Goal: Task Accomplishment & Management: Complete application form

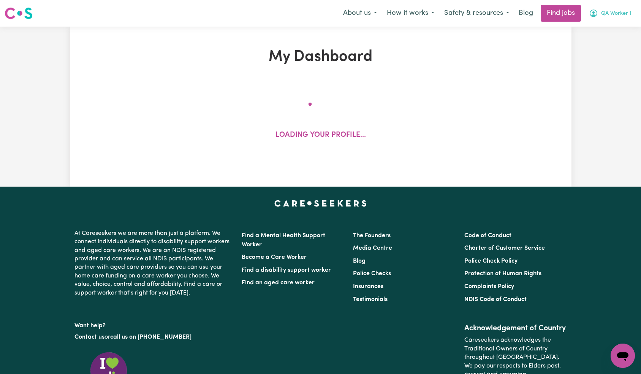
click at [615, 19] on button "QA Worker 1" at bounding box center [610, 13] width 52 height 16
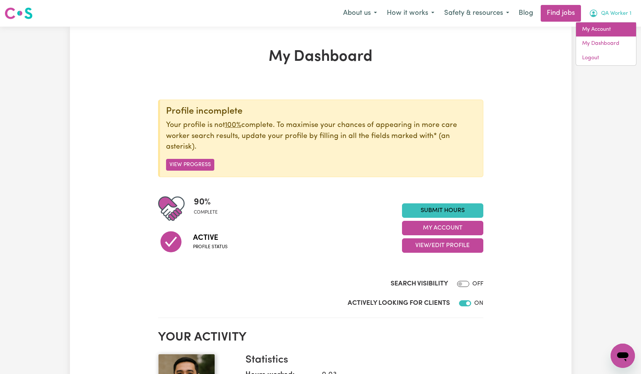
click at [612, 31] on link "My Account" at bounding box center [606, 29] width 60 height 14
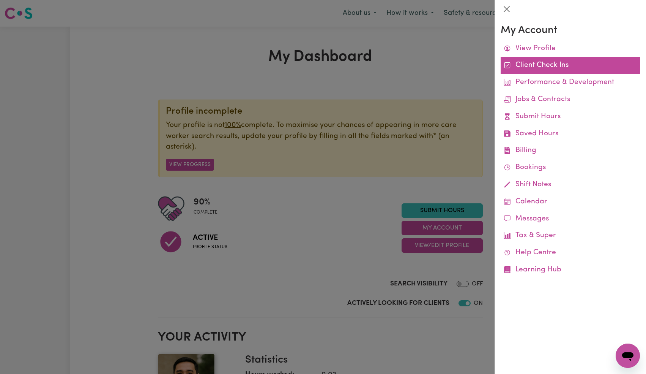
click at [553, 70] on link "Client Check Ins" at bounding box center [570, 65] width 139 height 17
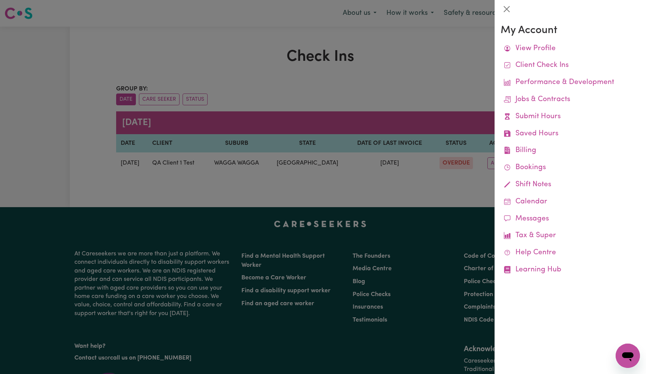
click at [405, 109] on div at bounding box center [323, 187] width 646 height 374
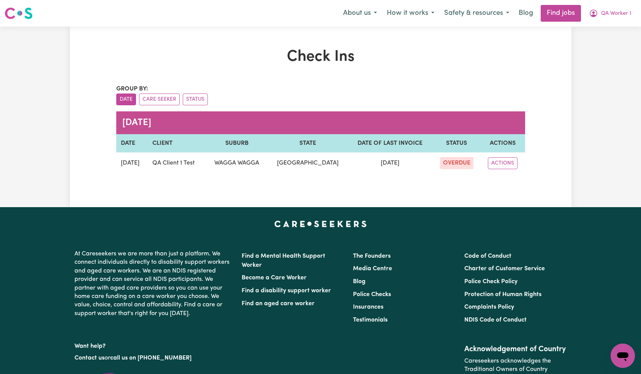
click at [564, 153] on div "Check Ins Group by: Date Care Seeker Status [DATE] DATE CLIENT SUBURB STATE DAT…" at bounding box center [320, 117] width 501 height 138
click at [506, 164] on button "ACTIONS" at bounding box center [503, 163] width 30 height 12
click at [529, 180] on link "EDIT" at bounding box center [518, 180] width 60 height 15
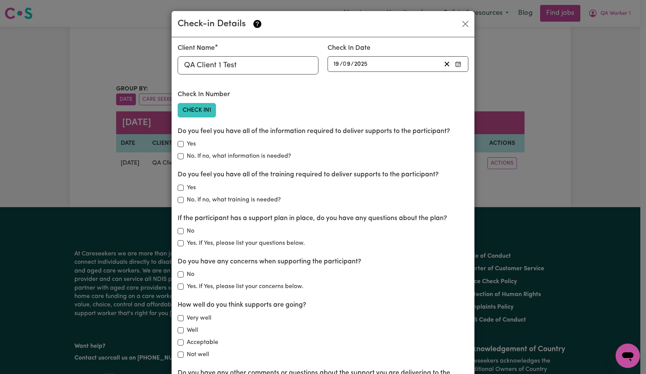
click at [203, 112] on button "Check In 1" at bounding box center [197, 110] width 38 height 14
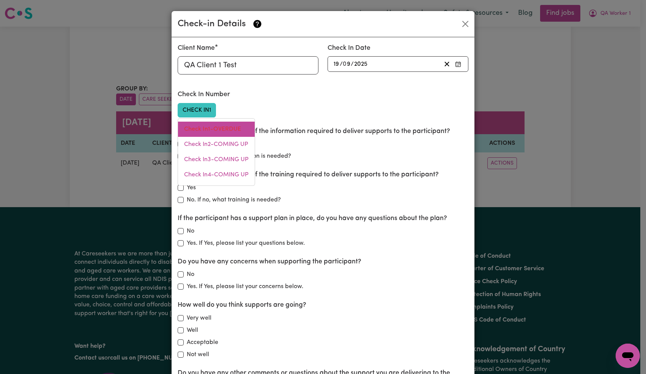
click at [243, 131] on link "Check In 1 - OVERDUE" at bounding box center [216, 129] width 77 height 15
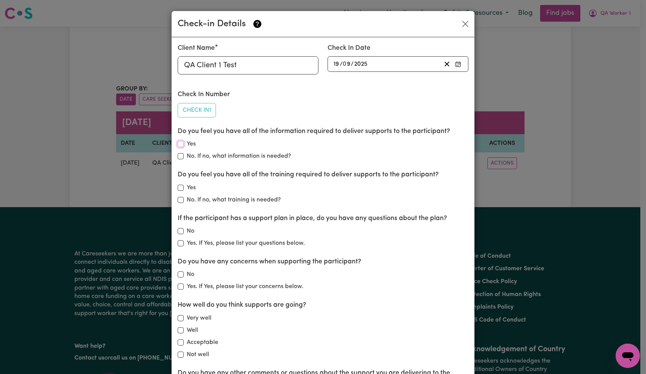
click at [178, 144] on input "Yes" at bounding box center [181, 144] width 6 height 6
checkbox input "true"
click at [180, 158] on input "No. If no, what information is needed?" at bounding box center [181, 156] width 6 height 6
checkbox input "true"
checkbox input "false"
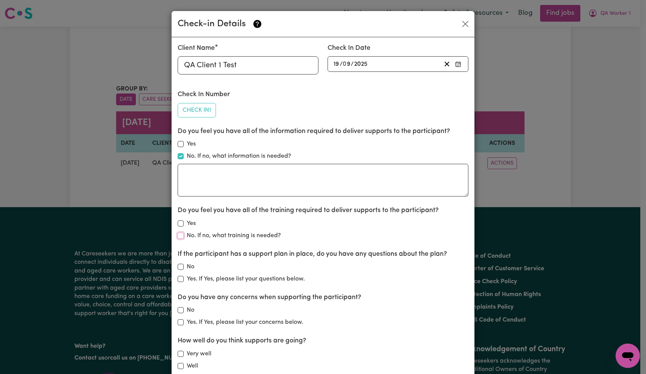
click at [179, 235] on input "No. If no, what training is needed?" at bounding box center [181, 235] width 6 height 6
checkbox input "true"
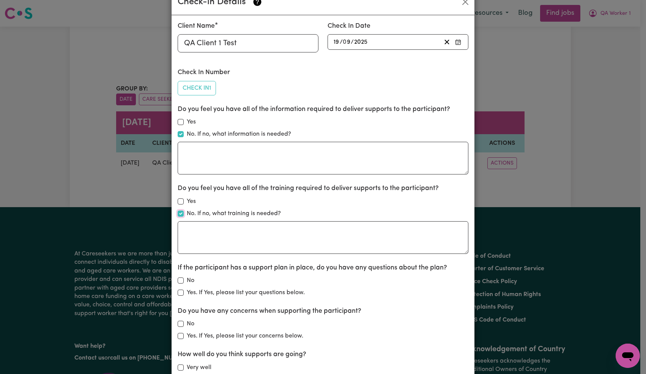
scroll to position [106, 0]
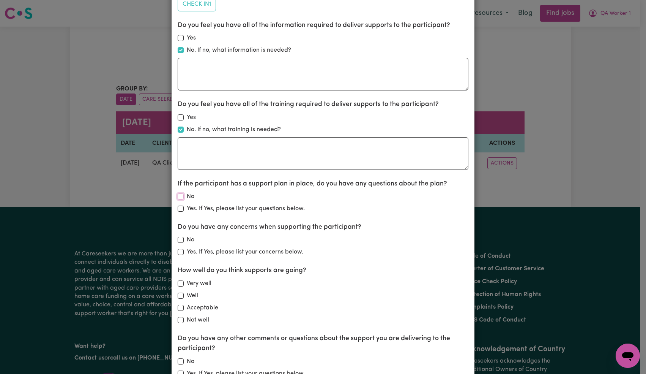
click at [179, 198] on input "No" at bounding box center [181, 196] width 6 height 6
checkbox input "true"
click at [178, 282] on input "Very well" at bounding box center [181, 283] width 6 height 6
checkbox input "true"
click at [179, 239] on input "No" at bounding box center [181, 240] width 6 height 6
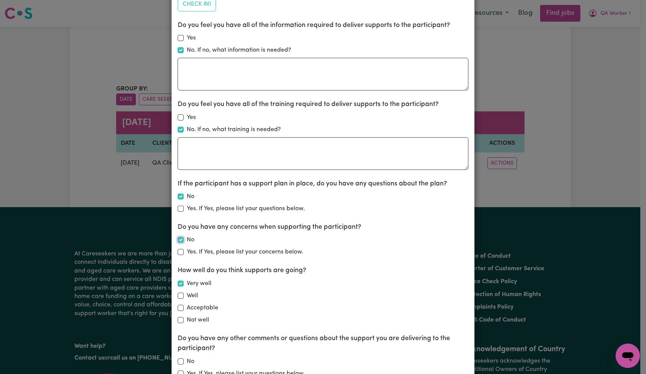
checkbox input "true"
click at [240, 78] on textarea at bounding box center [323, 74] width 291 height 33
type textarea "Test 1"
click at [234, 156] on textarea at bounding box center [323, 153] width 291 height 33
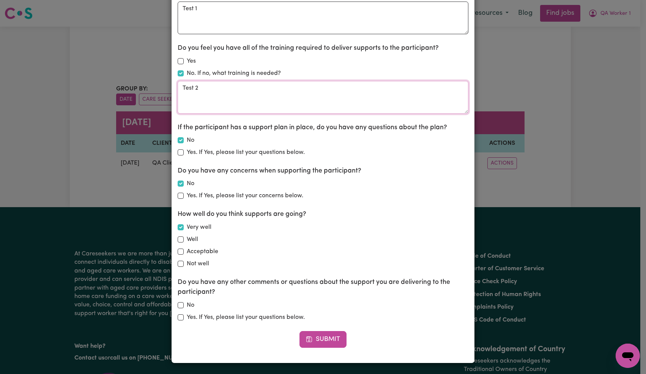
type textarea "Test 2"
click at [178, 316] on input "Yes. If Yes, please list your questions below." at bounding box center [181, 317] width 6 height 6
checkbox input "true"
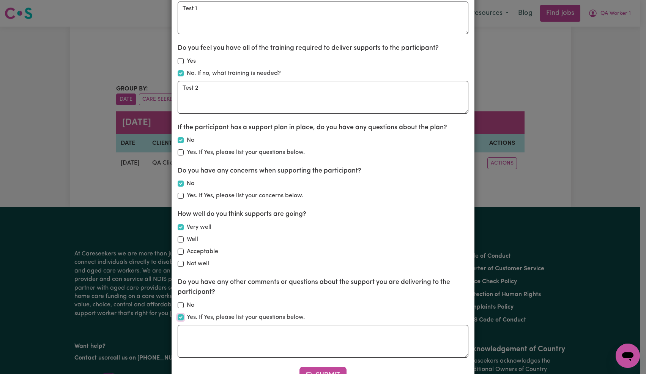
scroll to position [198, 0]
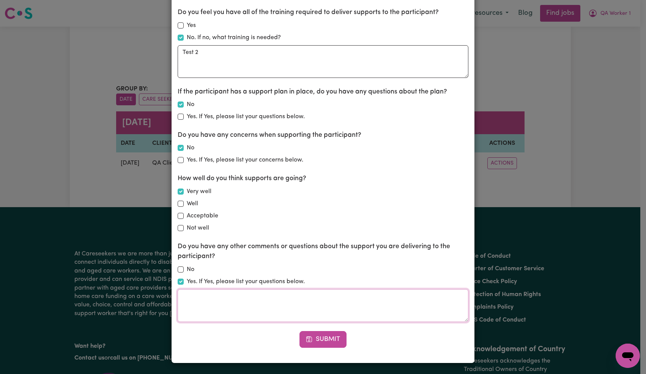
click at [243, 305] on textarea at bounding box center [323, 305] width 291 height 33
type textarea "Test 3"
drag, startPoint x: 318, startPoint y: 338, endPoint x: 339, endPoint y: 317, distance: 29.5
click at [319, 338] on button "Submit" at bounding box center [323, 339] width 47 height 17
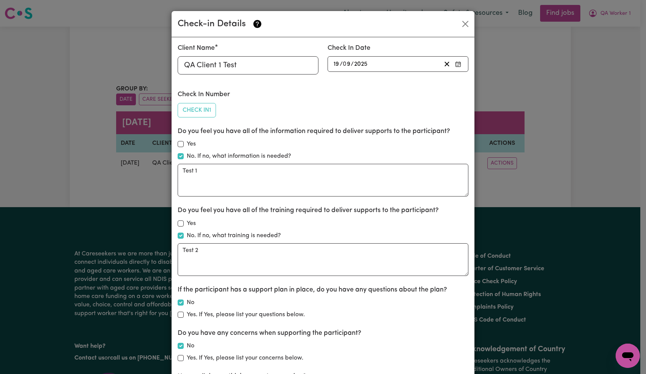
scroll to position [170, 0]
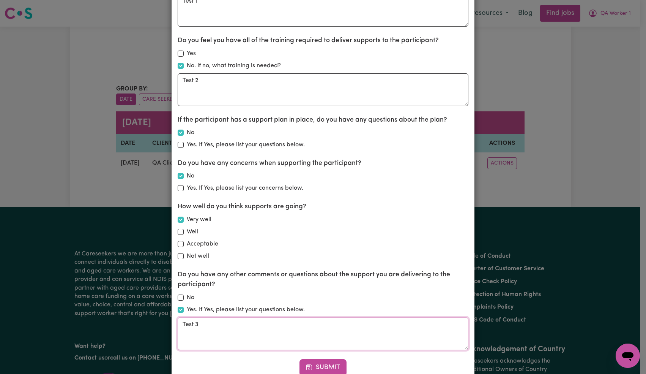
click at [292, 327] on textarea "Test 3" at bounding box center [323, 333] width 291 height 33
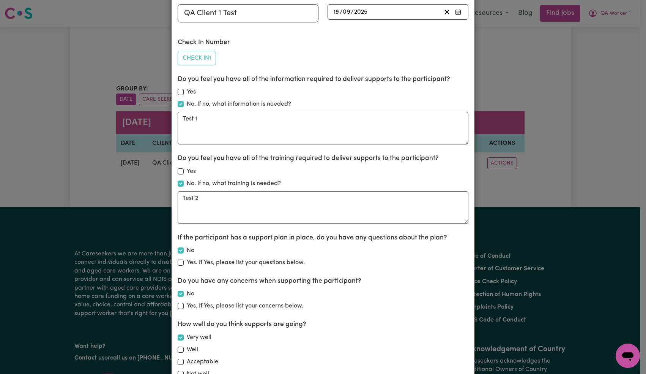
scroll to position [0, 0]
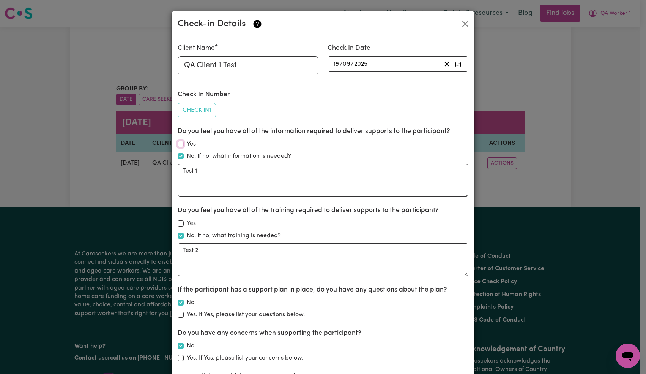
click at [179, 145] on input "Yes" at bounding box center [181, 144] width 6 height 6
checkbox input "true"
checkbox input "false"
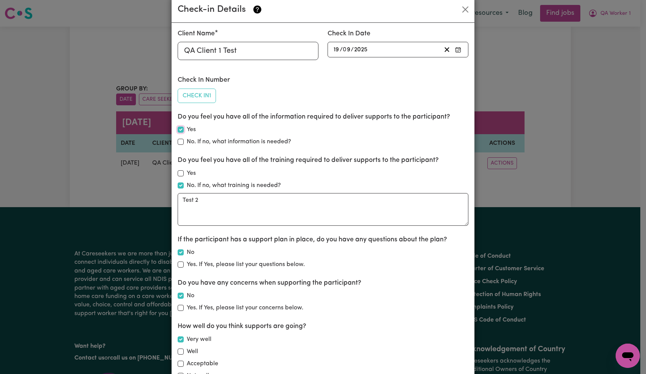
scroll to position [19, 0]
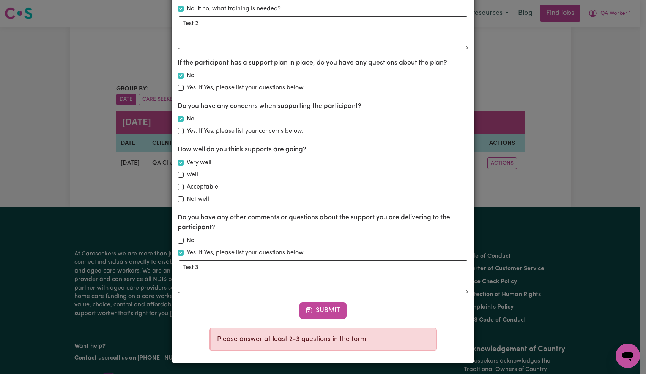
click at [327, 307] on button "Submit" at bounding box center [323, 310] width 47 height 17
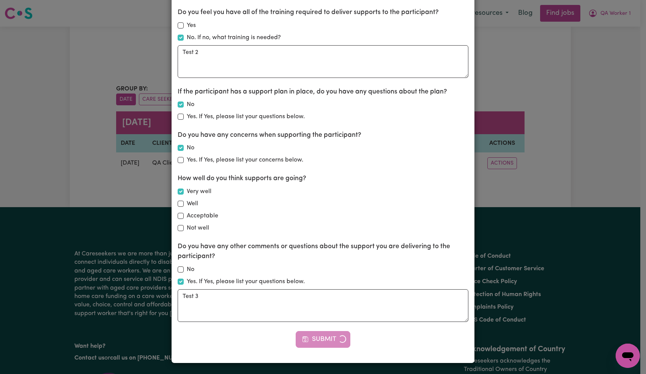
scroll to position [0, 0]
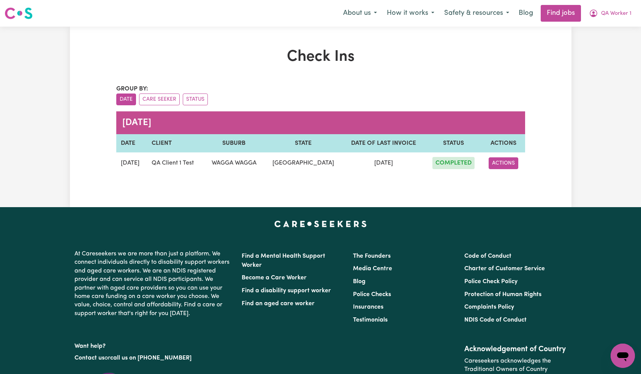
click at [510, 159] on button "ACTIONS" at bounding box center [503, 163] width 30 height 12
click at [516, 177] on link "VIEW" at bounding box center [519, 180] width 60 height 15
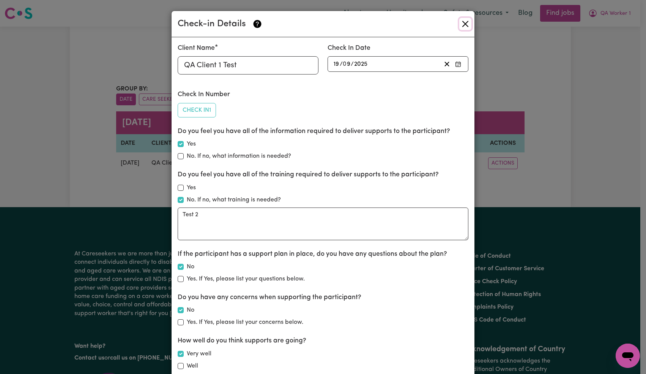
click at [461, 27] on button "Close" at bounding box center [466, 24] width 12 height 12
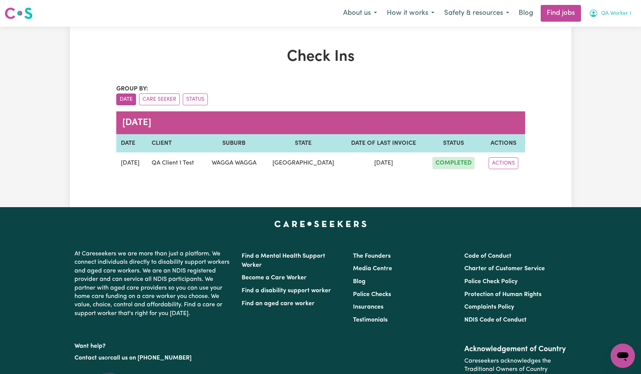
click at [615, 16] on span "QA Worker 1" at bounding box center [616, 13] width 30 height 8
click at [612, 61] on link "Logout" at bounding box center [606, 58] width 60 height 14
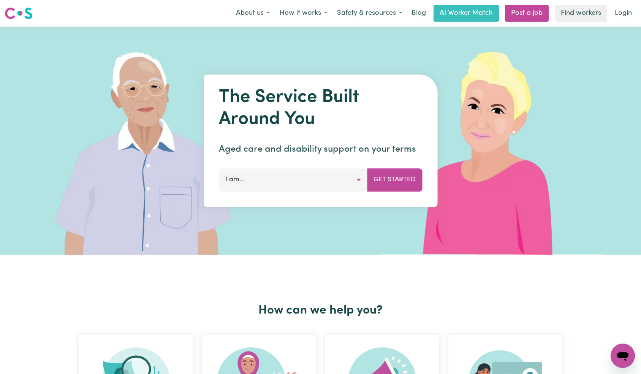
click at [620, 15] on link "Login" at bounding box center [623, 13] width 26 height 17
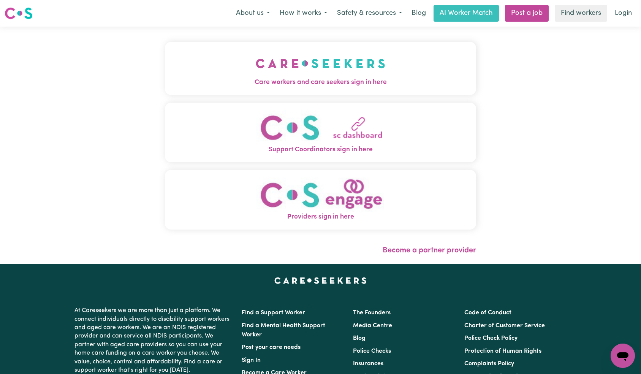
click at [256, 60] on img "Care workers and care seekers sign in here" at bounding box center [321, 63] width 130 height 28
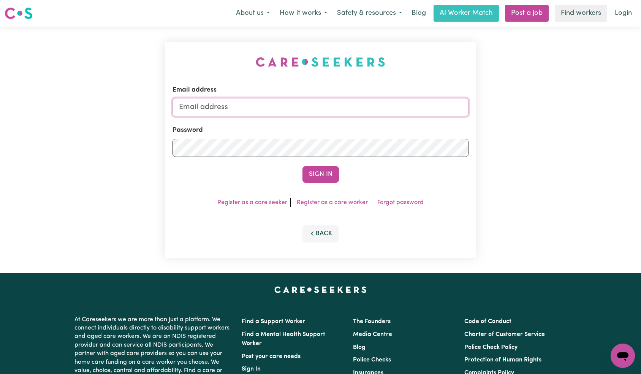
click at [310, 104] on input "Email address" at bounding box center [320, 107] width 296 height 18
click at [297, 107] on input "Email address" at bounding box center [320, 107] width 296 height 18
type input "[EMAIL_ADDRESS][DOMAIN_NAME]"
click at [322, 172] on button "Sign In" at bounding box center [320, 174] width 36 height 17
